Goal: Task Accomplishment & Management: Manage account settings

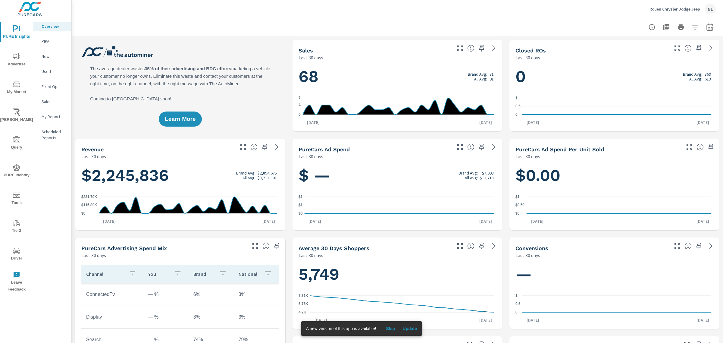
click at [14, 113] on icon "nav menu" at bounding box center [15, 114] width 2 height 2
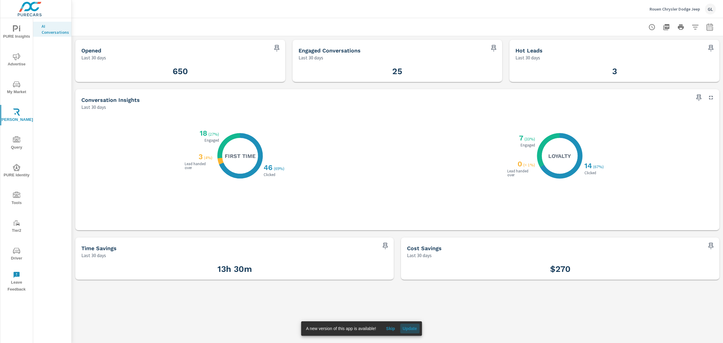
click at [408, 327] on span "Update" at bounding box center [409, 327] width 14 height 5
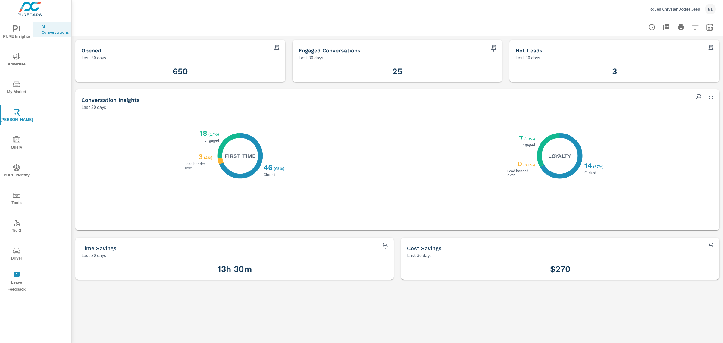
click at [654, 10] on p "Rouen Chrysler Dodge Jeep" at bounding box center [674, 8] width 51 height 5
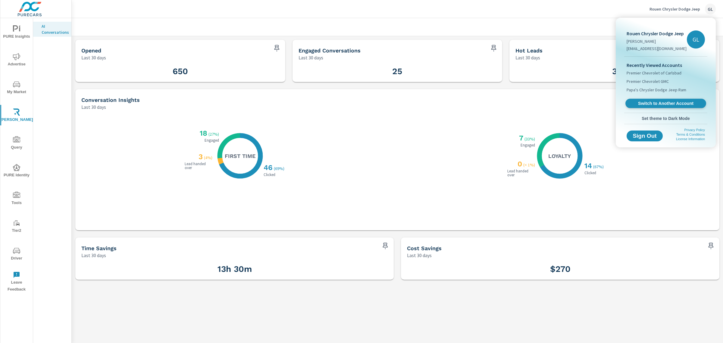
click at [641, 104] on span "Switch to Another Account" at bounding box center [665, 104] width 74 height 6
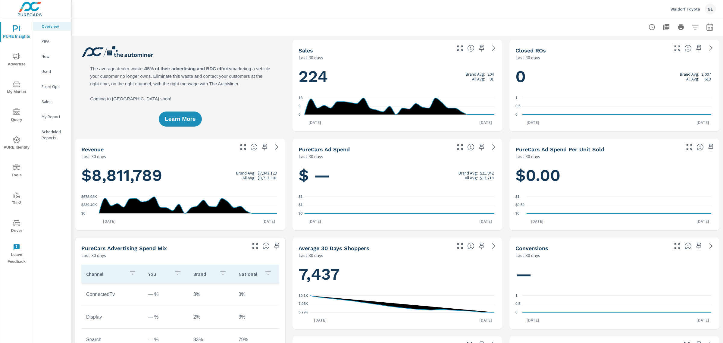
click at [671, 8] on button "Waldorf Toyota GL" at bounding box center [693, 9] width 50 height 18
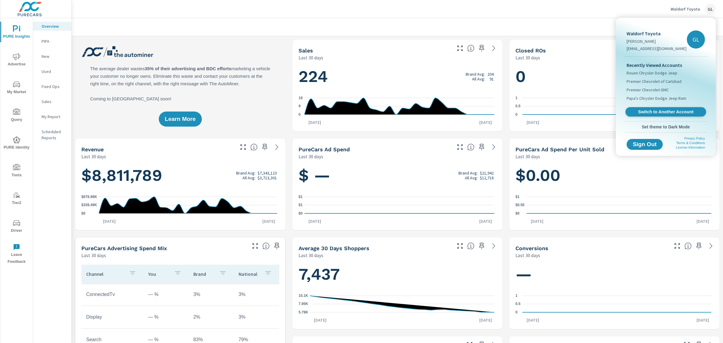
click at [632, 113] on span "Switch to Another Account" at bounding box center [665, 112] width 74 height 6
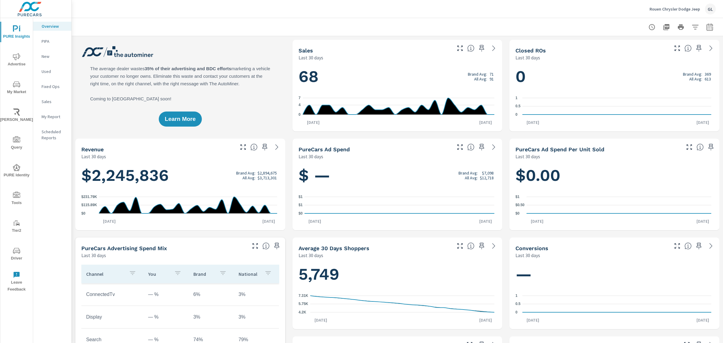
click at [17, 113] on icon "nav menu" at bounding box center [16, 111] width 7 height 7
